Goal: Task Accomplishment & Management: Use online tool/utility

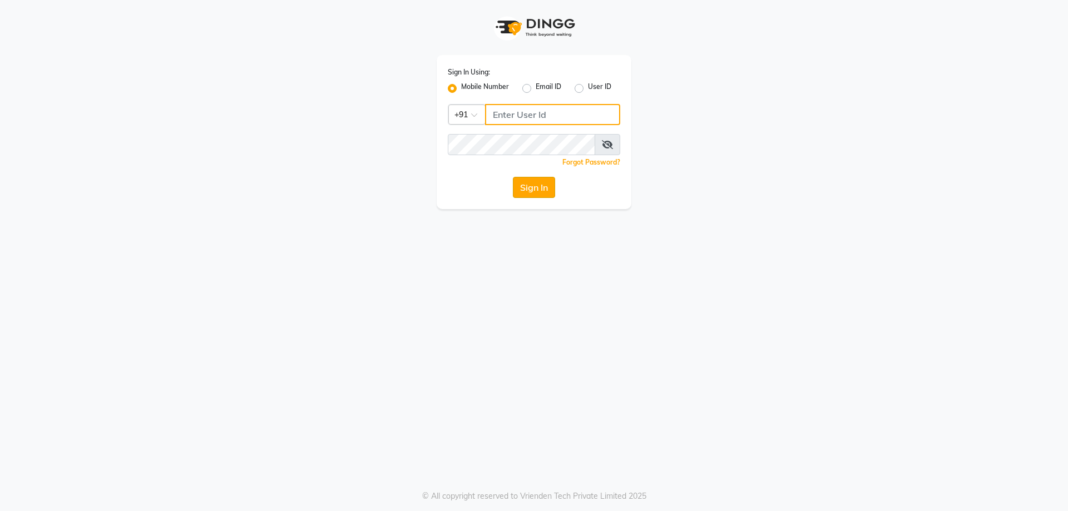
type input "7737730058"
click at [545, 185] on button "Sign In" at bounding box center [534, 187] width 42 height 21
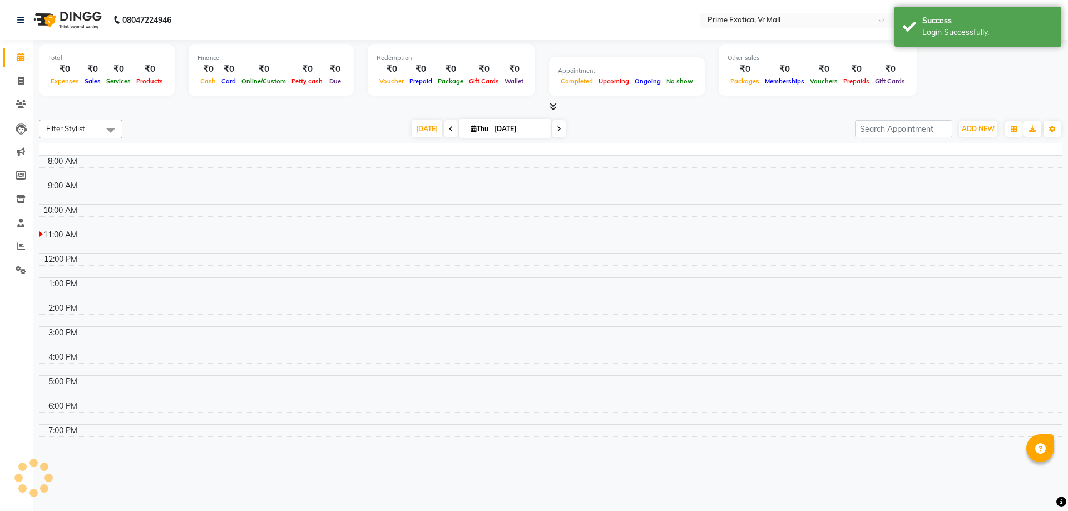
select select "en"
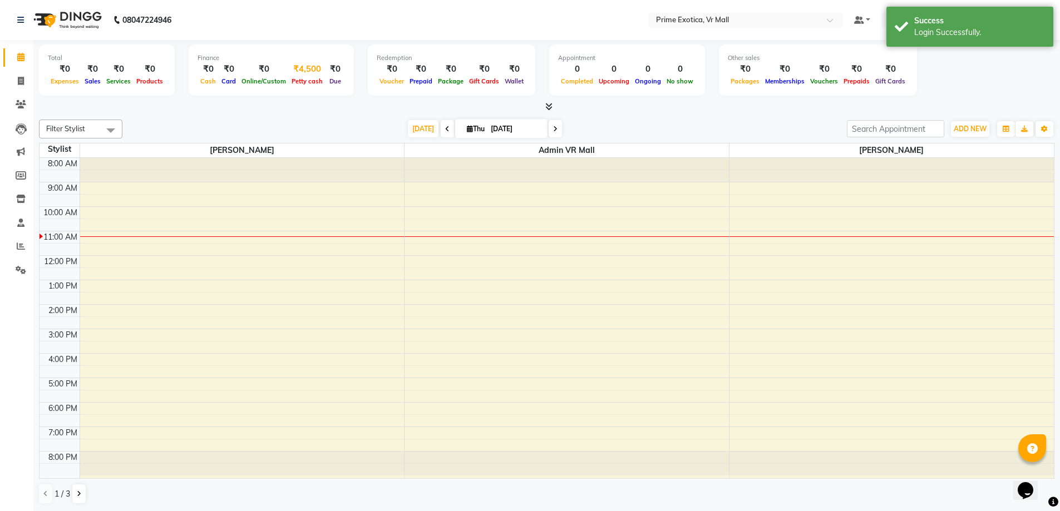
click at [307, 67] on div "₹4,500" at bounding box center [307, 69] width 37 height 13
select select "5063"
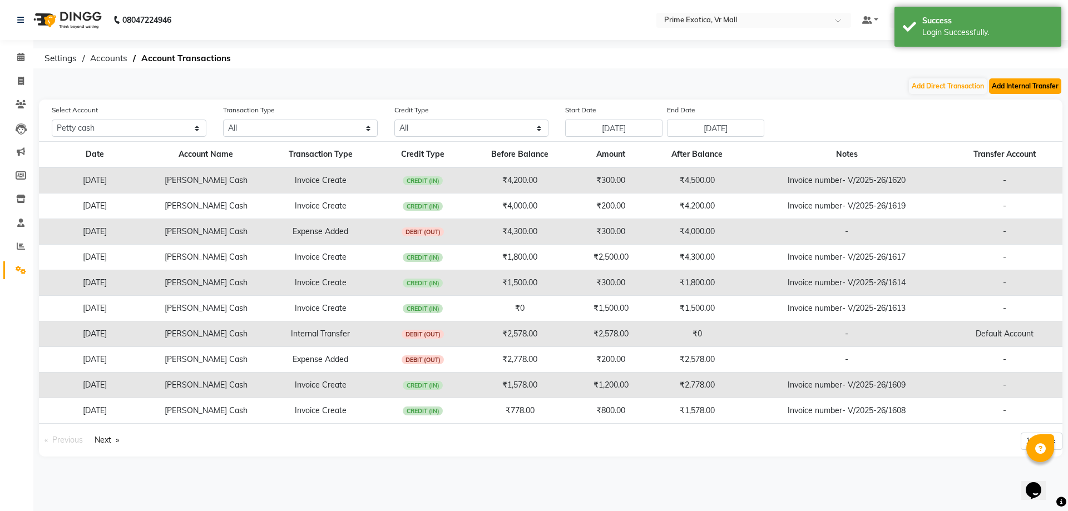
click at [1005, 83] on button "Add Internal Transfer" at bounding box center [1025, 86] width 72 height 16
select select "internal transfer"
select select "5063"
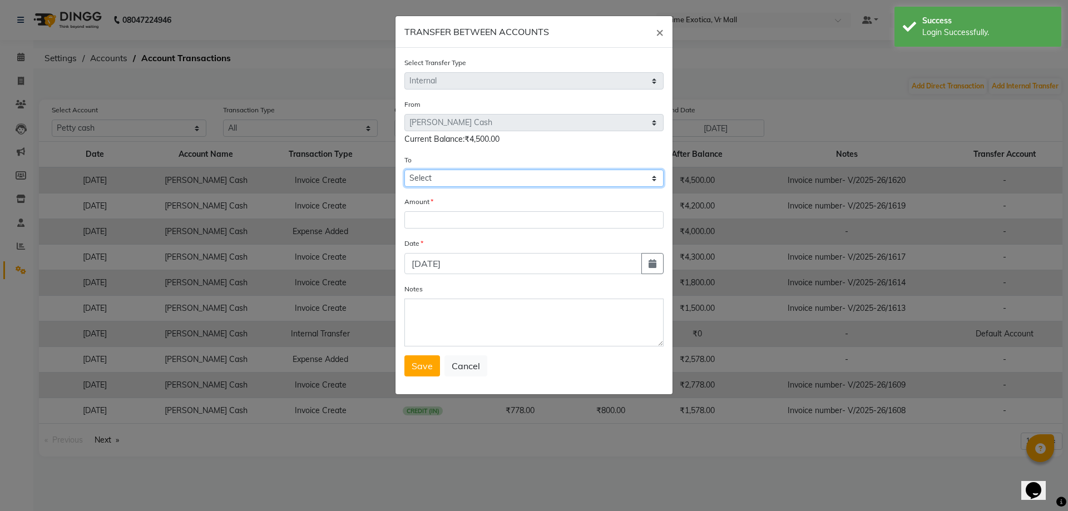
click at [481, 176] on select "Select [PERSON_NAME] Cash Default Account" at bounding box center [534, 178] width 259 height 17
select select "5064"
click at [405, 170] on select "Select [PERSON_NAME] Cash Default Account" at bounding box center [534, 178] width 259 height 17
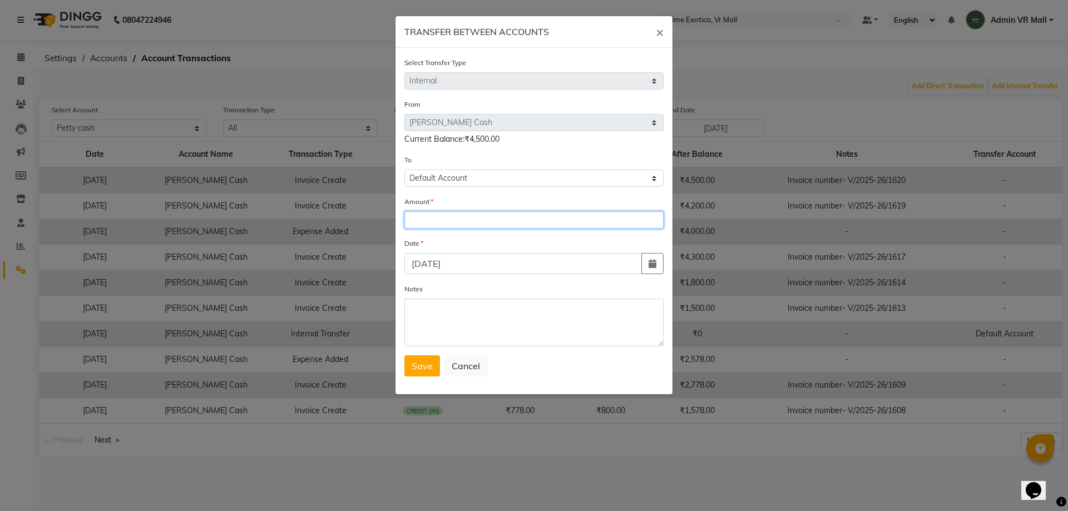
click at [448, 218] on input "number" at bounding box center [534, 219] width 259 height 17
type input "4500"
click at [413, 360] on button "Save" at bounding box center [423, 366] width 36 height 21
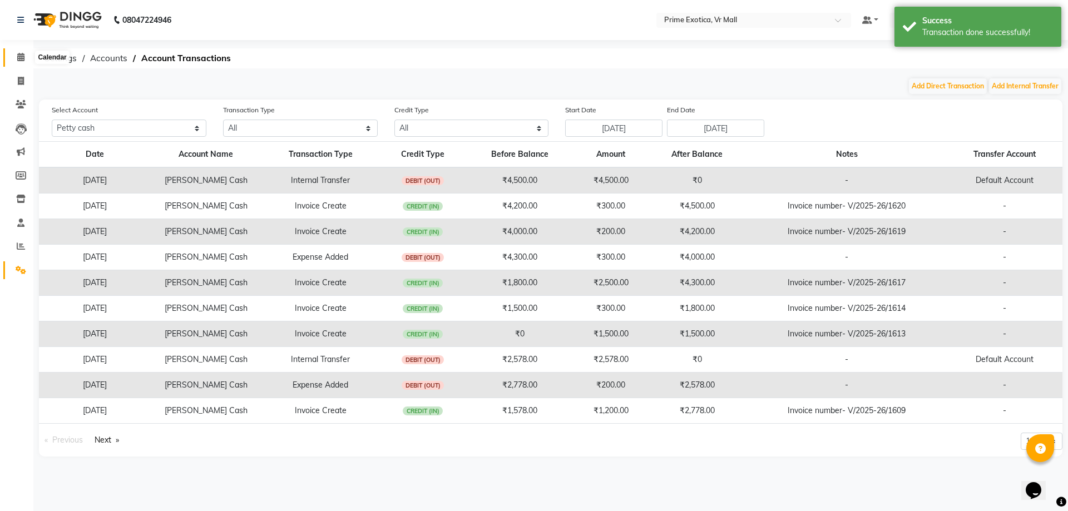
click at [17, 58] on icon at bounding box center [20, 57] width 7 height 8
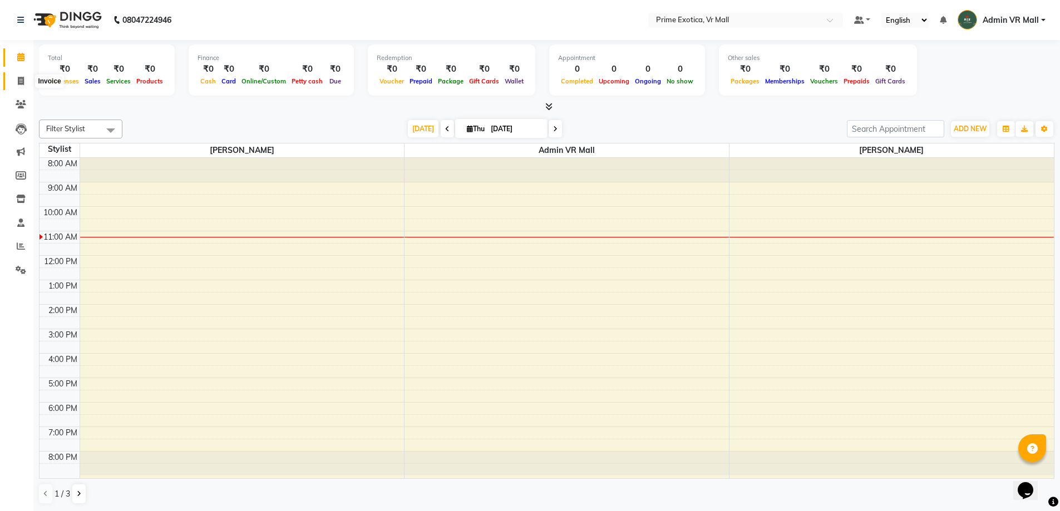
click at [21, 82] on icon at bounding box center [21, 81] width 6 height 8
select select "service"
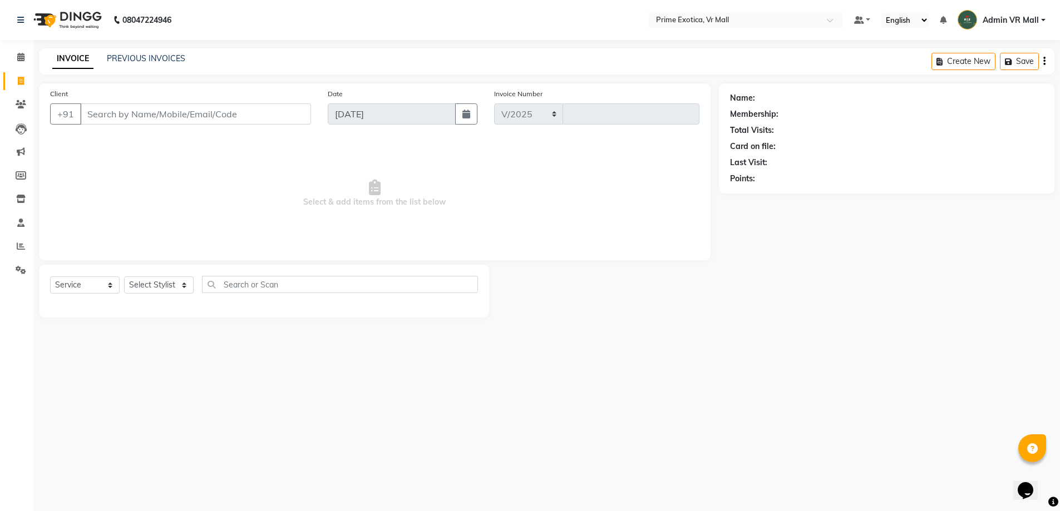
select select "6077"
type input "1623"
click at [194, 287] on select "Select Stylist abhijeet Admin VR Mall AKSHAY RAJENDRRA MANKAR ANGELA S JOHN Arc…" at bounding box center [159, 285] width 70 height 17
select select "76888"
click at [124, 277] on select "Select Stylist abhijeet Admin VR Mall AKSHAY RAJENDRRA MANKAR ANGELA S JOHN Arc…" at bounding box center [159, 285] width 70 height 17
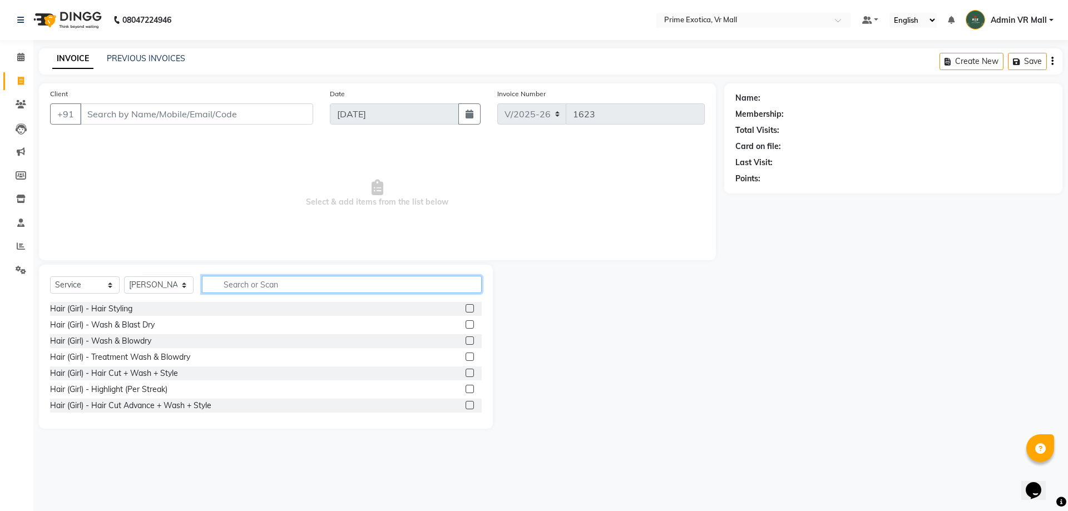
click at [310, 277] on input "text" at bounding box center [342, 284] width 280 height 17
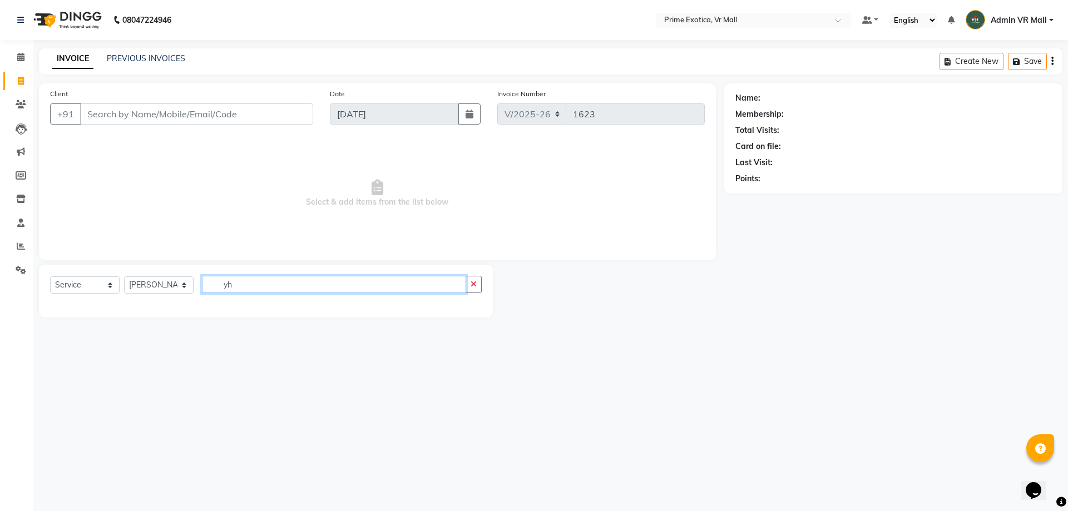
type input "y"
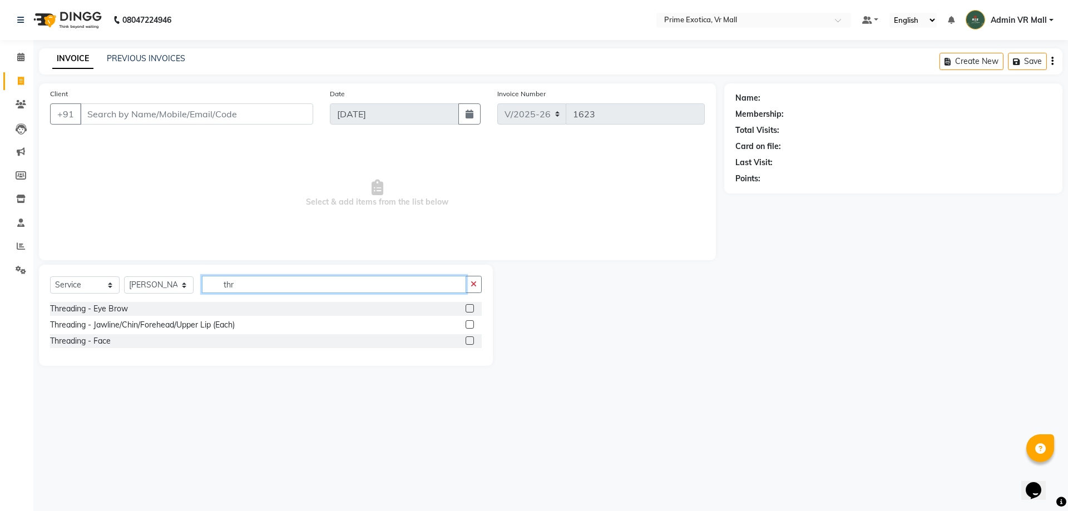
type input "thr"
click at [471, 323] on label at bounding box center [470, 324] width 8 height 8
click at [471, 323] on input "checkbox" at bounding box center [469, 325] width 7 height 7
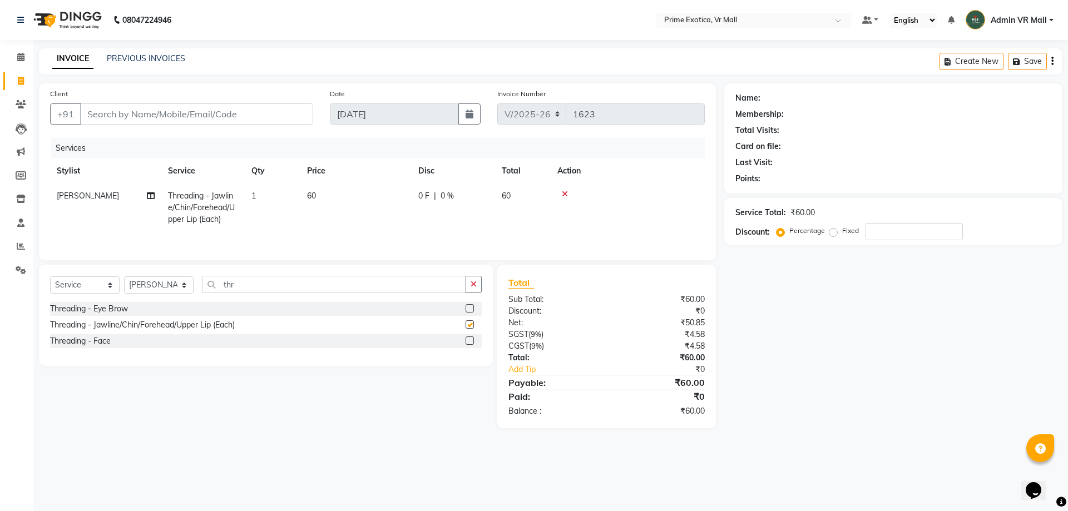
checkbox input "false"
click at [265, 191] on td "1" at bounding box center [273, 208] width 56 height 48
select select "76888"
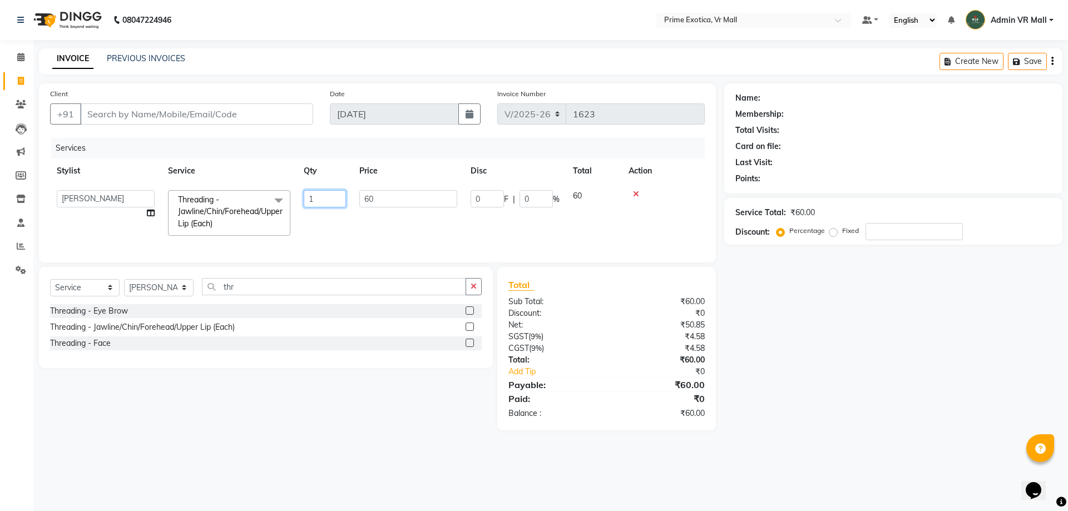
click at [335, 199] on input "1" at bounding box center [325, 198] width 42 height 17
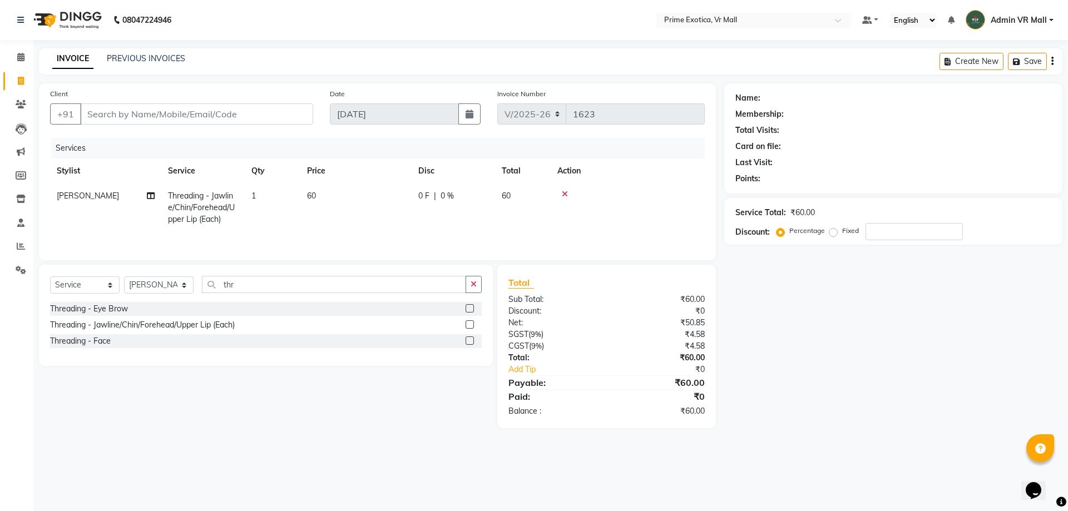
click at [278, 196] on td "1" at bounding box center [273, 208] width 56 height 48
select select "76888"
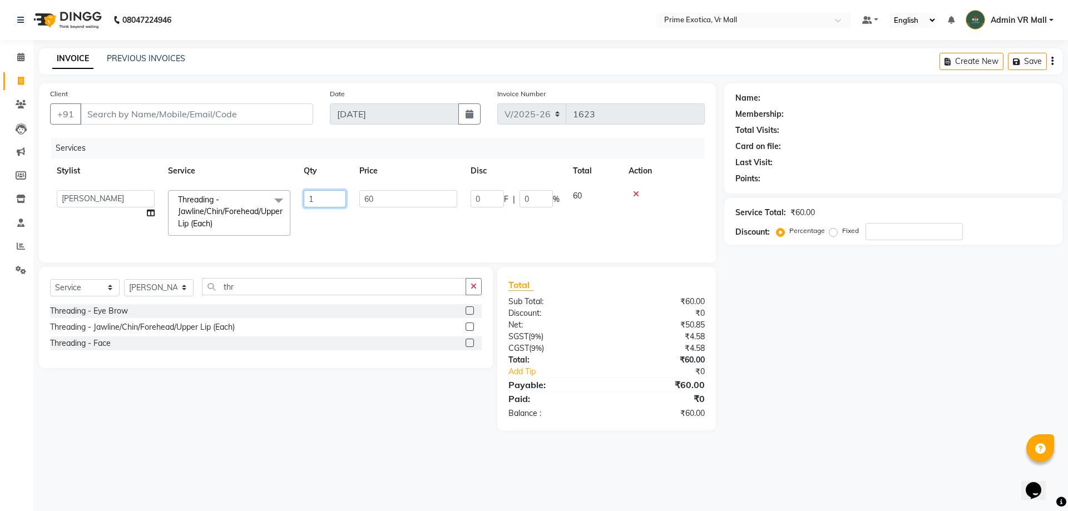
click at [315, 200] on input "1" at bounding box center [325, 198] width 42 height 17
type input "4"
click at [323, 429] on main "INVOICE PREVIOUS INVOICES Create New Save Client +91 Date 04-09-2025 Invoice Nu…" at bounding box center [550, 247] width 1035 height 399
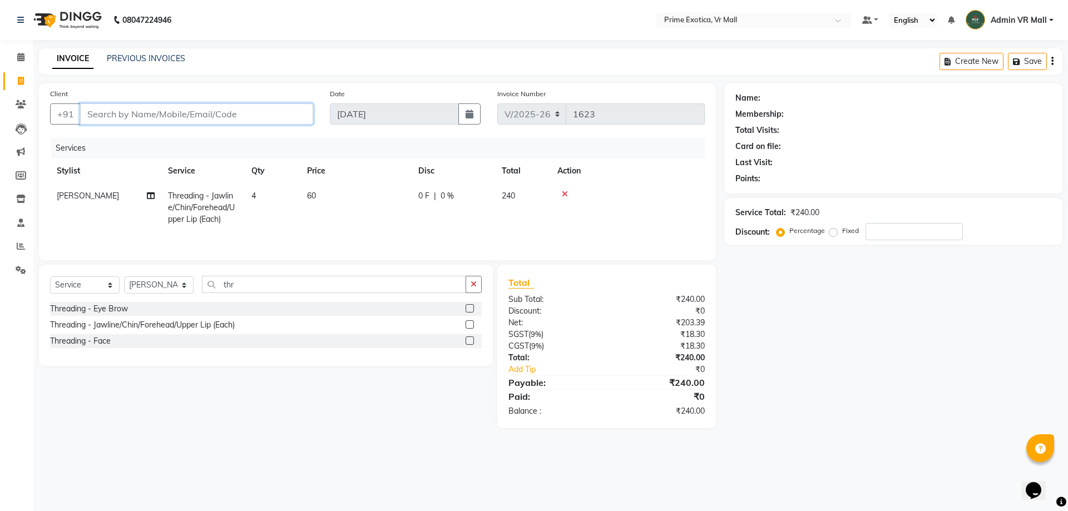
click at [241, 116] on input "Client" at bounding box center [196, 113] width 233 height 21
type input "v"
type input "0"
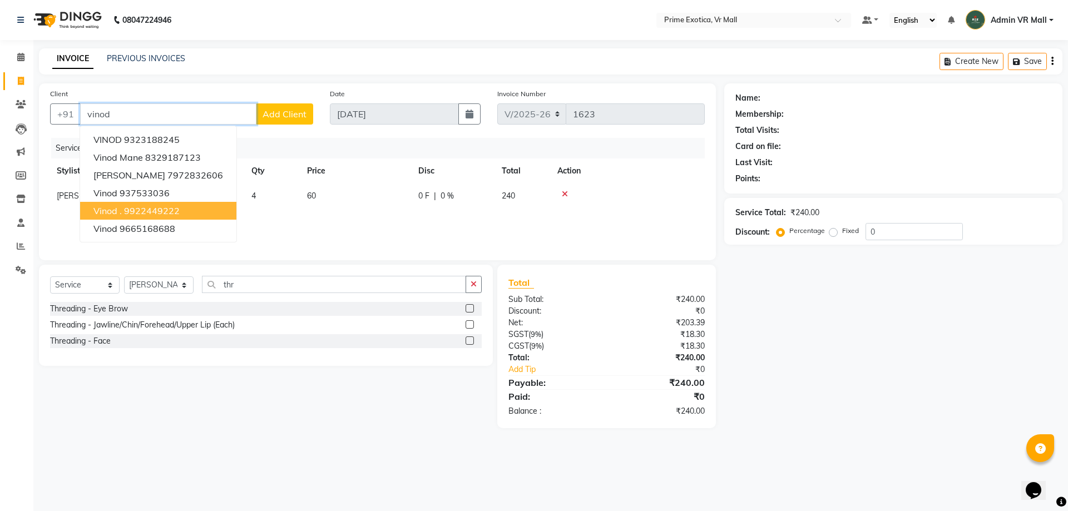
click at [134, 210] on ngb-highlight "9922449222" at bounding box center [152, 210] width 56 height 11
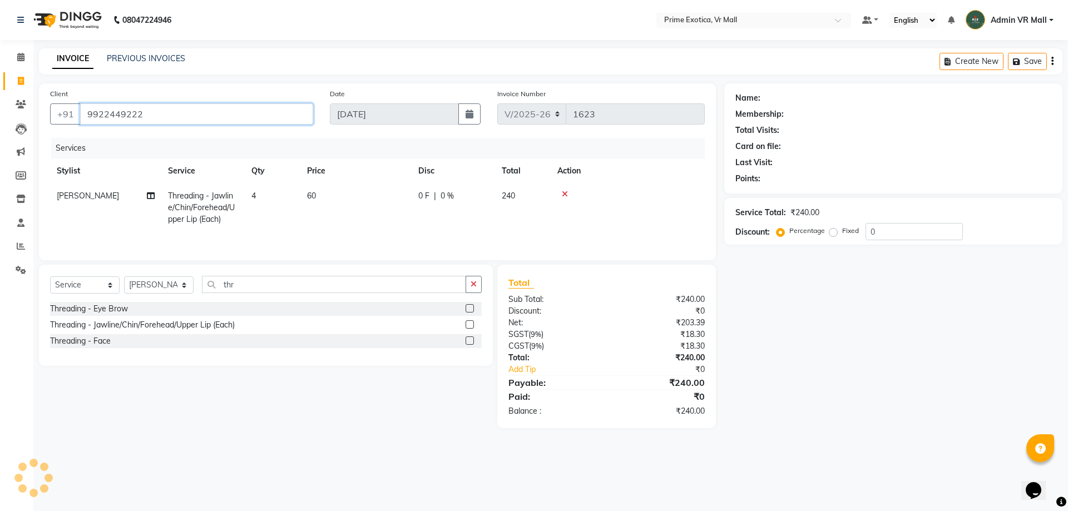
type input "9922449222"
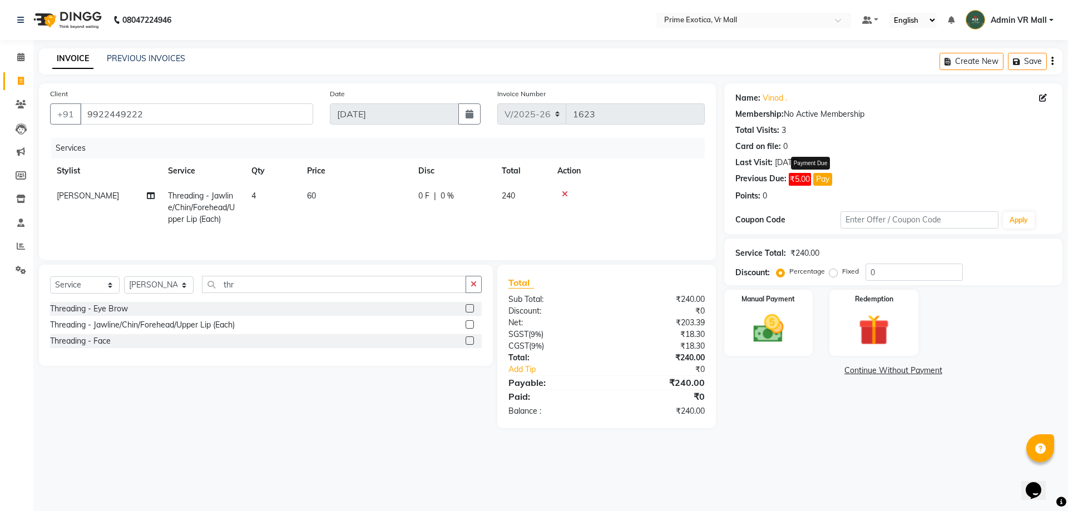
click at [823, 181] on button "Pay" at bounding box center [822, 179] width 19 height 13
select select "1"
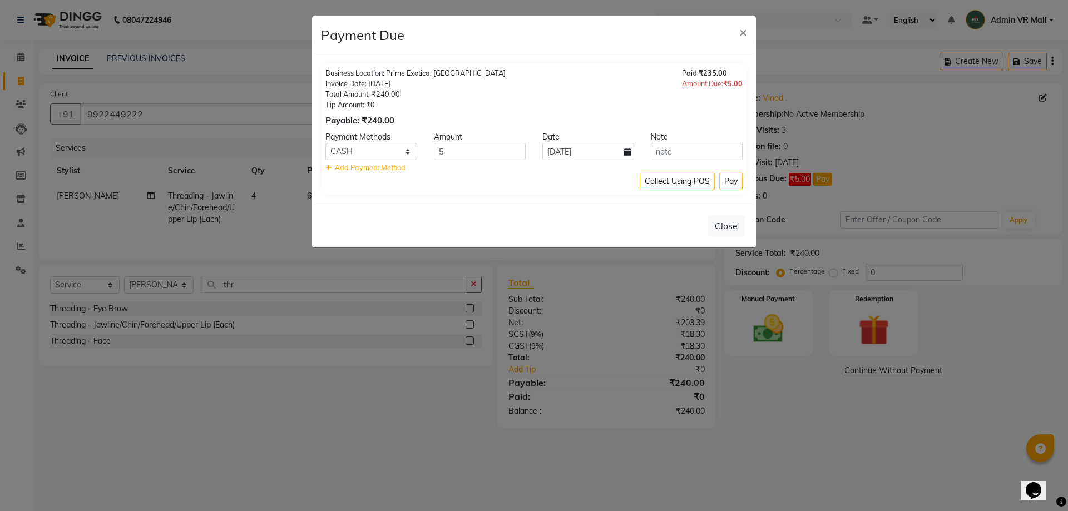
click at [732, 180] on button "Pay" at bounding box center [730, 181] width 23 height 17
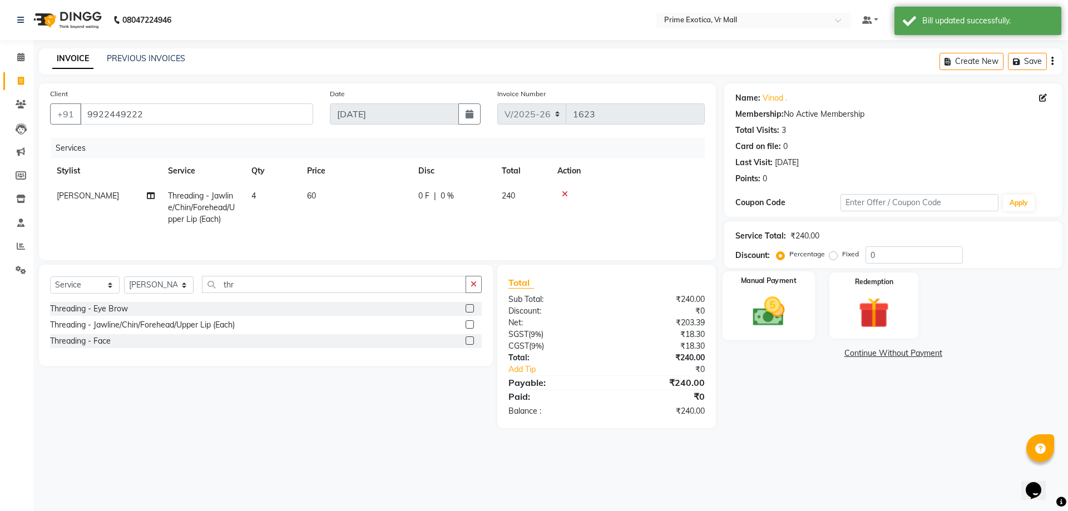
click at [775, 312] on img at bounding box center [769, 311] width 52 height 37
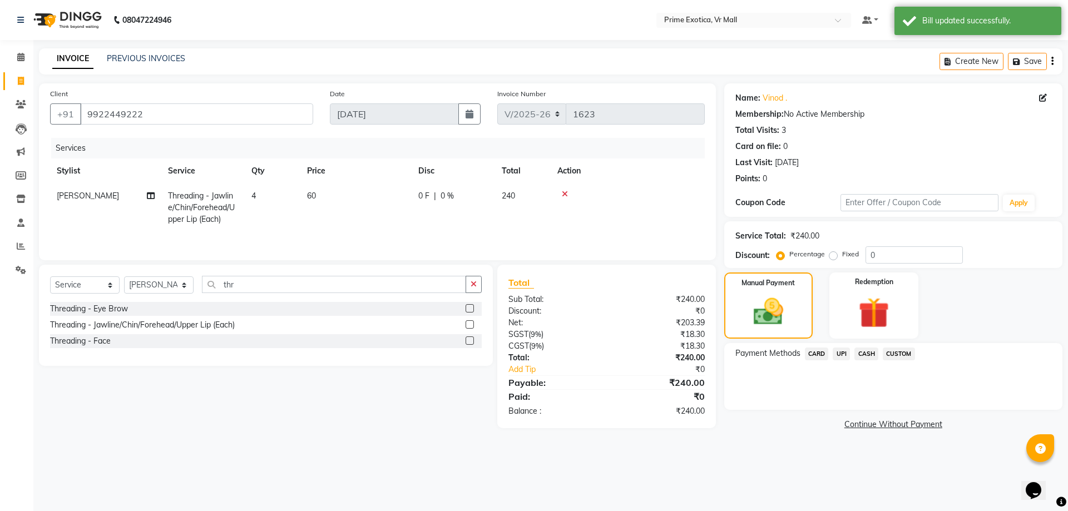
click at [869, 349] on span "CASH" at bounding box center [867, 354] width 24 height 13
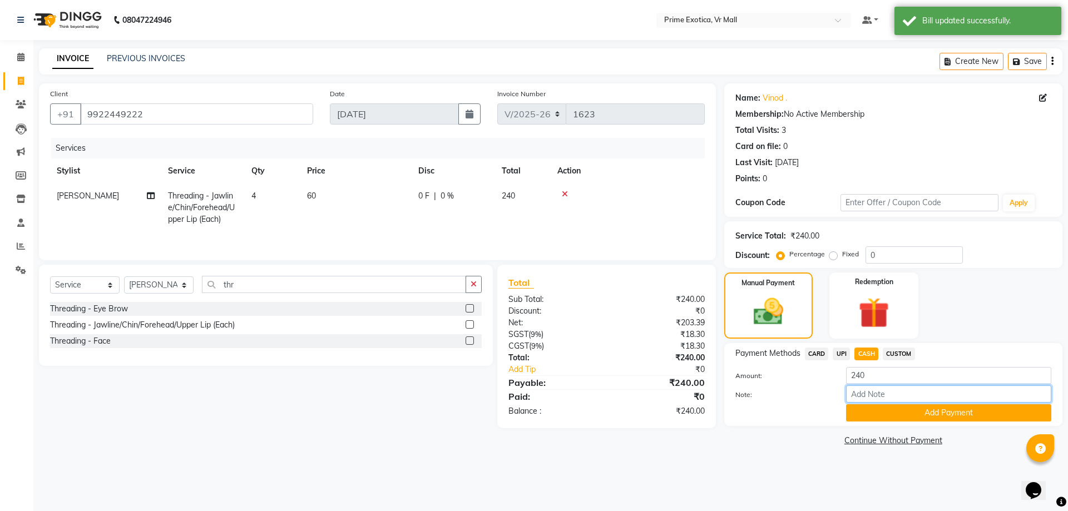
click at [923, 401] on input "Note:" at bounding box center [948, 394] width 205 height 17
click at [1014, 406] on button "Add Payment" at bounding box center [948, 413] width 205 height 17
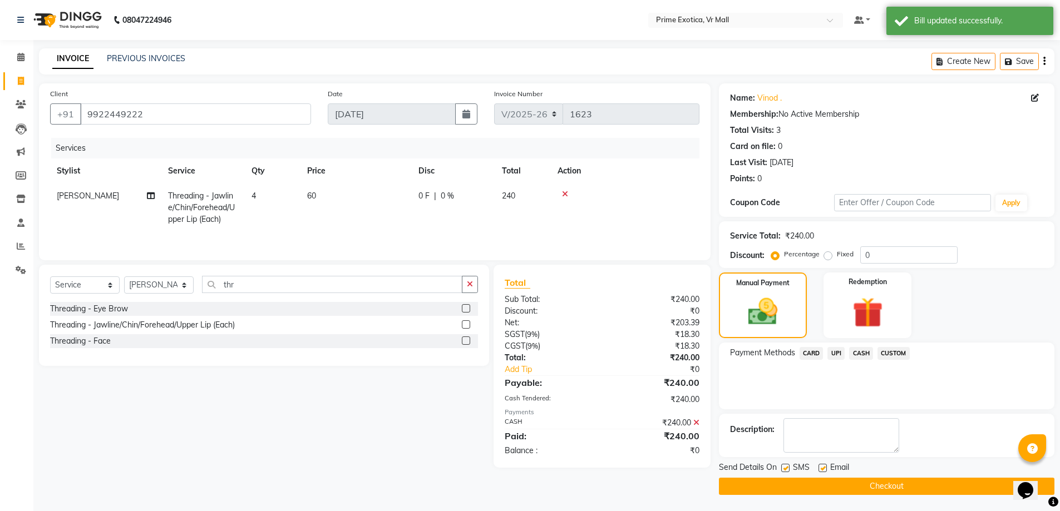
scroll to position [1, 0]
click at [904, 484] on button "Checkout" at bounding box center [887, 485] width 336 height 17
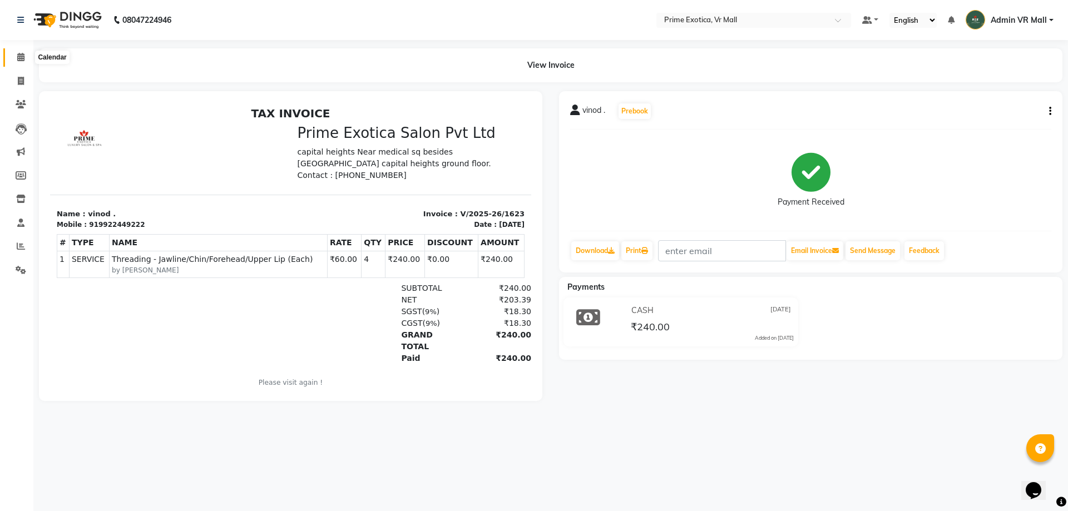
click at [22, 58] on icon at bounding box center [20, 57] width 7 height 8
